Goal: Check status: Check status

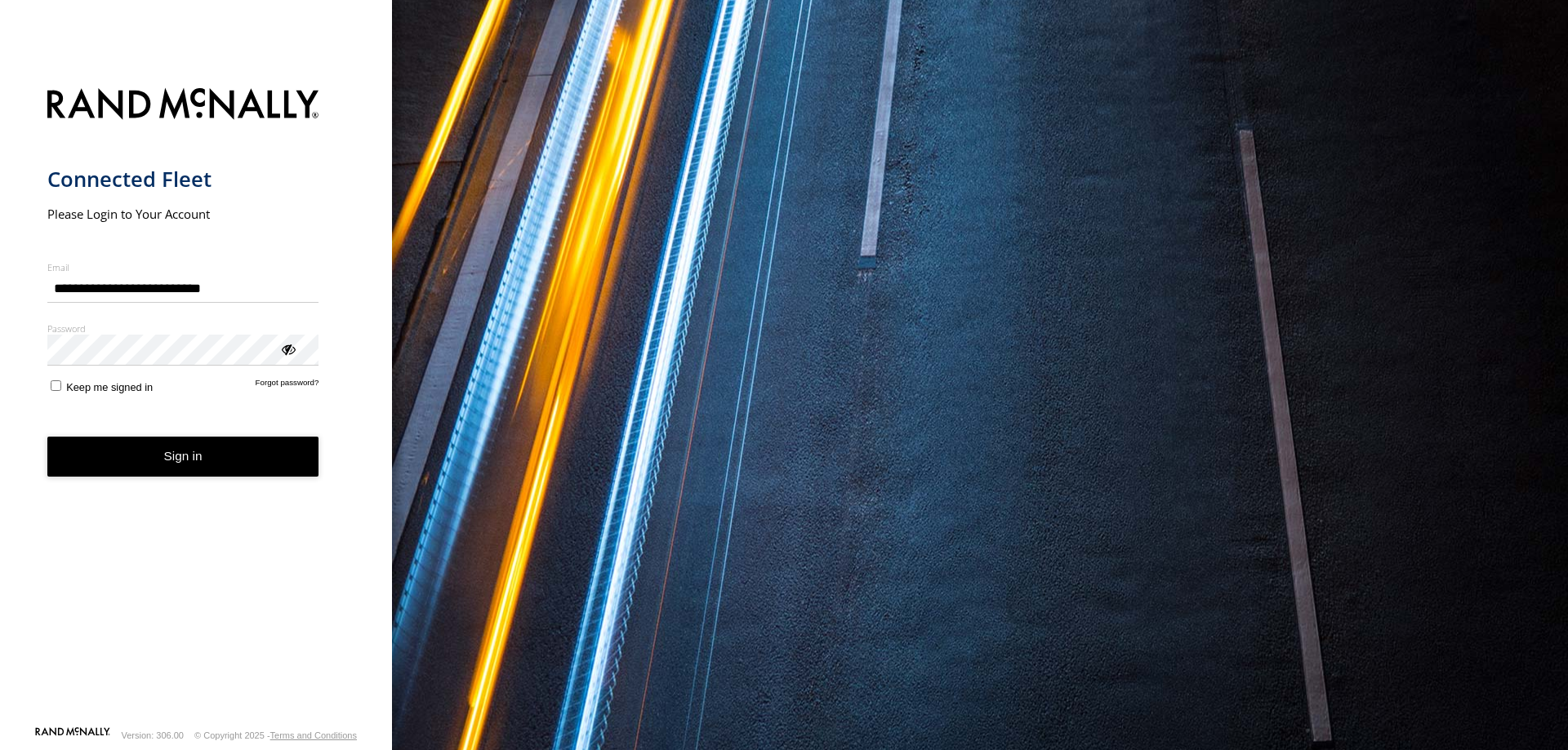
click at [221, 455] on button "Sign in" at bounding box center [183, 456] width 272 height 40
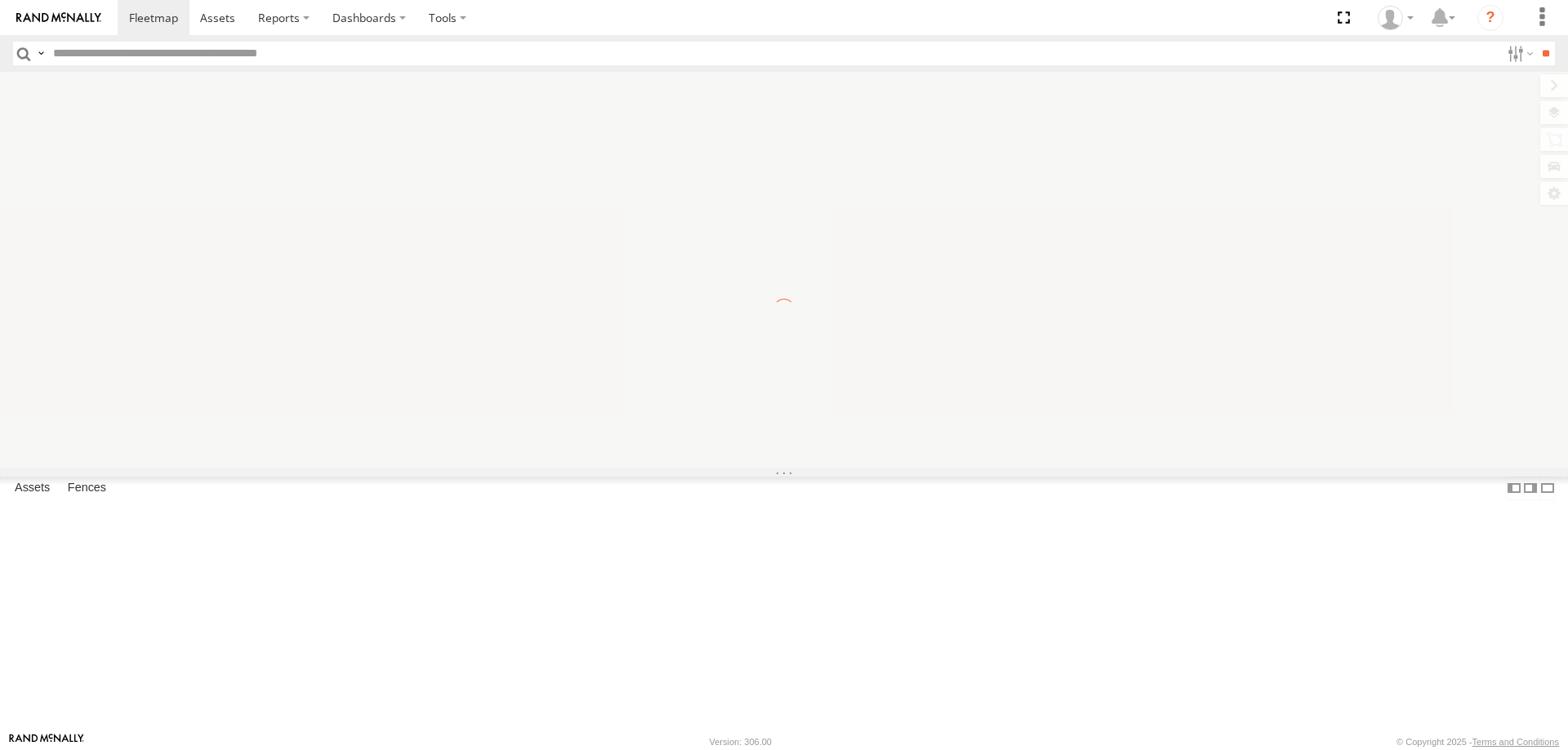
click at [320, 51] on input "text" at bounding box center [773, 54] width 1454 height 24
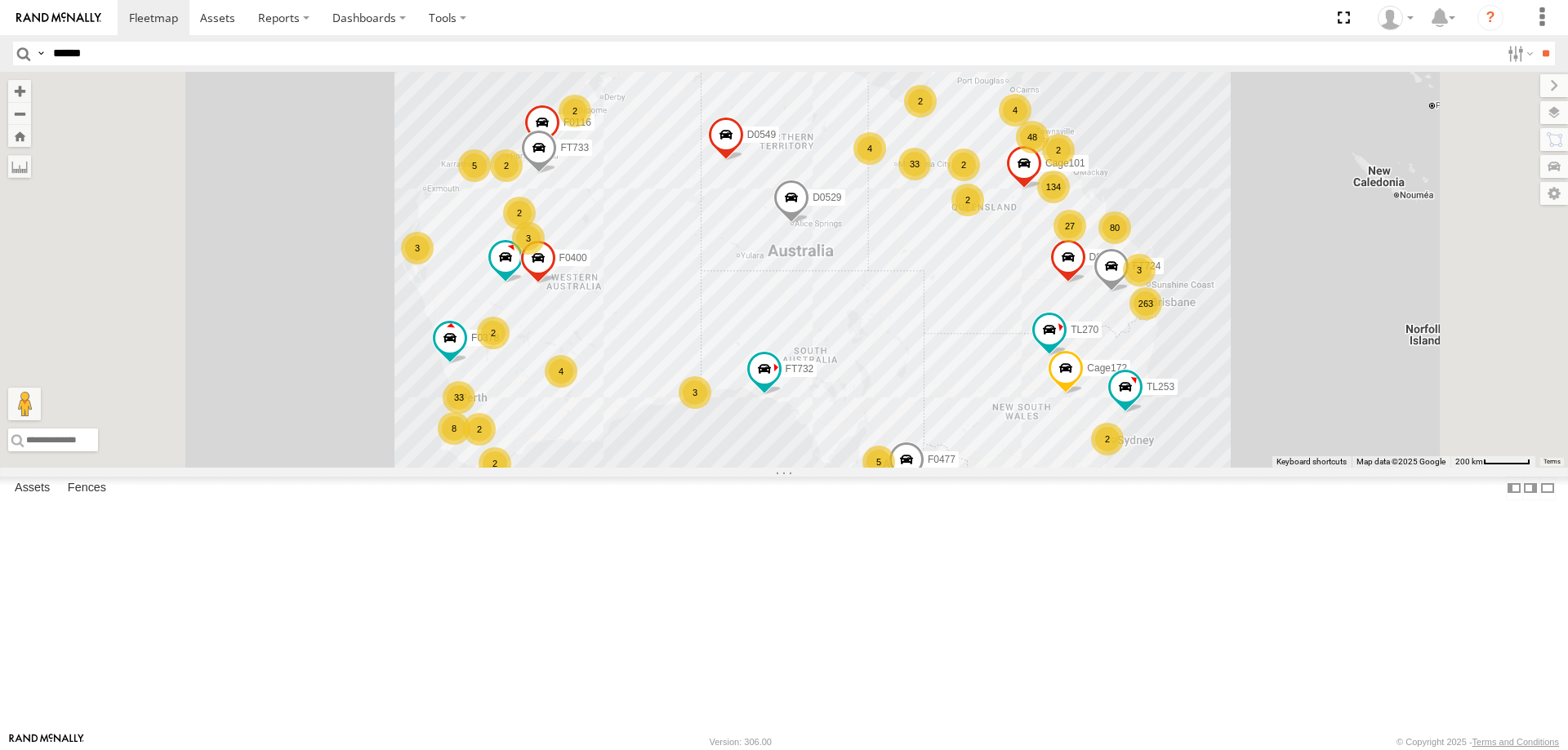
type input "******"
click at [1536, 42] on input "**" at bounding box center [1545, 54] width 19 height 24
